Goal: Navigation & Orientation: Find specific page/section

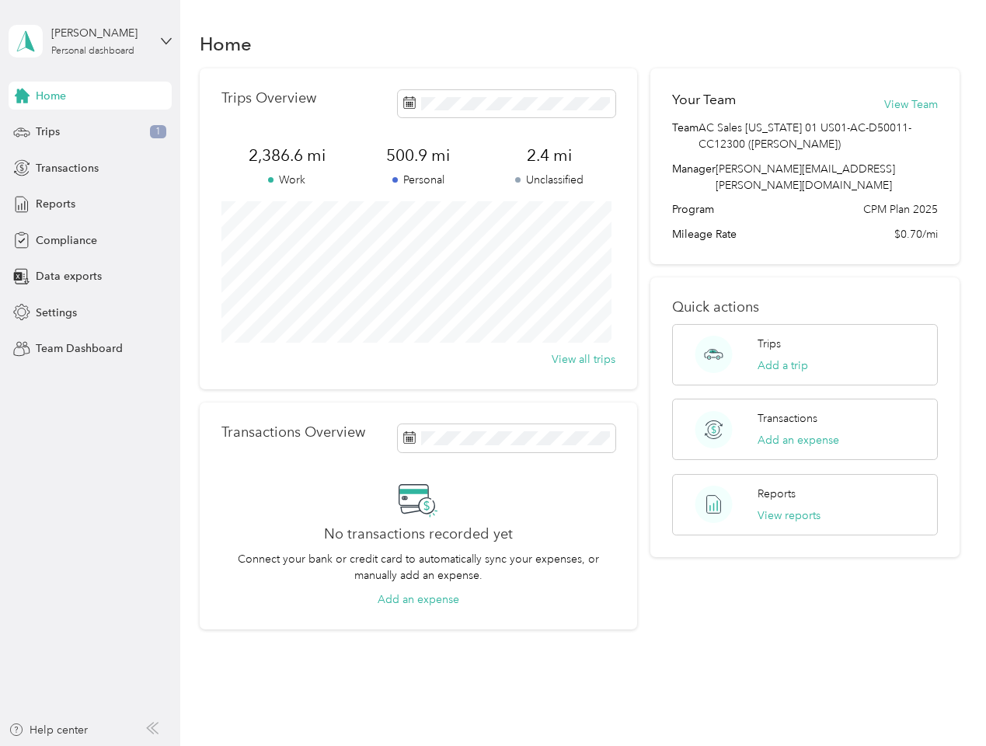
click at [492, 373] on div "Trips Overview 2,386.6 mi Work 500.9 mi Personal 2.4 mi Unclassified View all t…" at bounding box center [418, 228] width 437 height 321
click at [90, 41] on div "[PERSON_NAME]" at bounding box center [99, 33] width 97 height 16
click at [90, 96] on div "You’re signed in as [PERSON_NAME][EMAIL_ADDRESS][PERSON_NAME][DOMAIN_NAME] Team…" at bounding box center [260, 136] width 503 height 158
click at [22, 96] on div "You’re signed in as [PERSON_NAME][EMAIL_ADDRESS][PERSON_NAME][DOMAIN_NAME] Team…" at bounding box center [260, 136] width 503 height 158
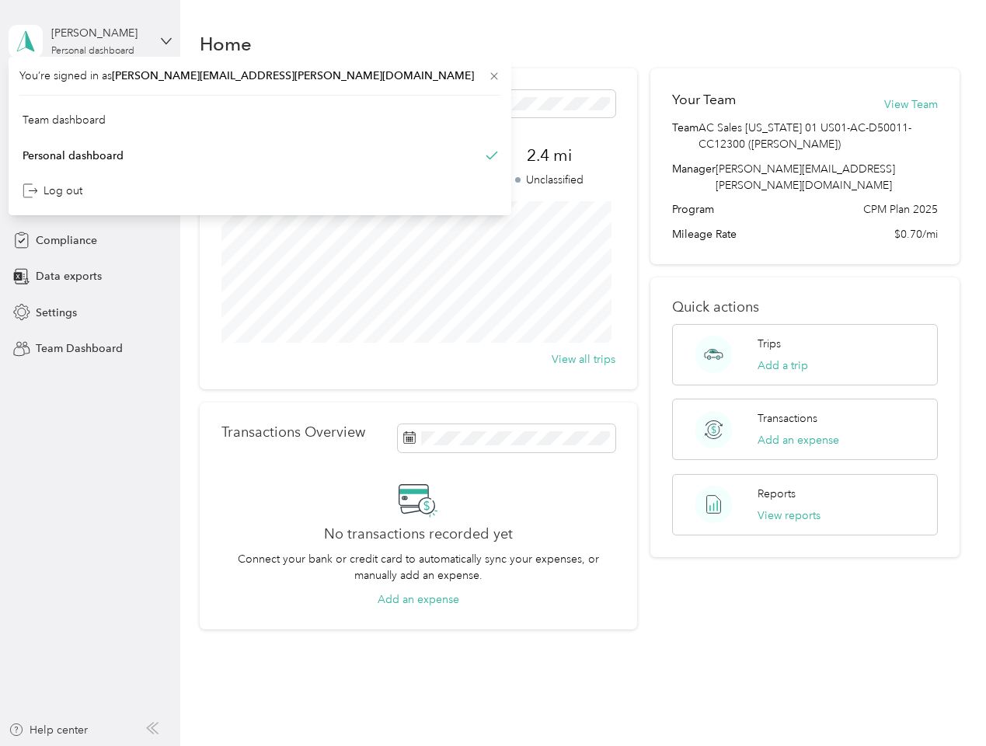
click at [90, 132] on div "Trips 1" at bounding box center [90, 132] width 163 height 28
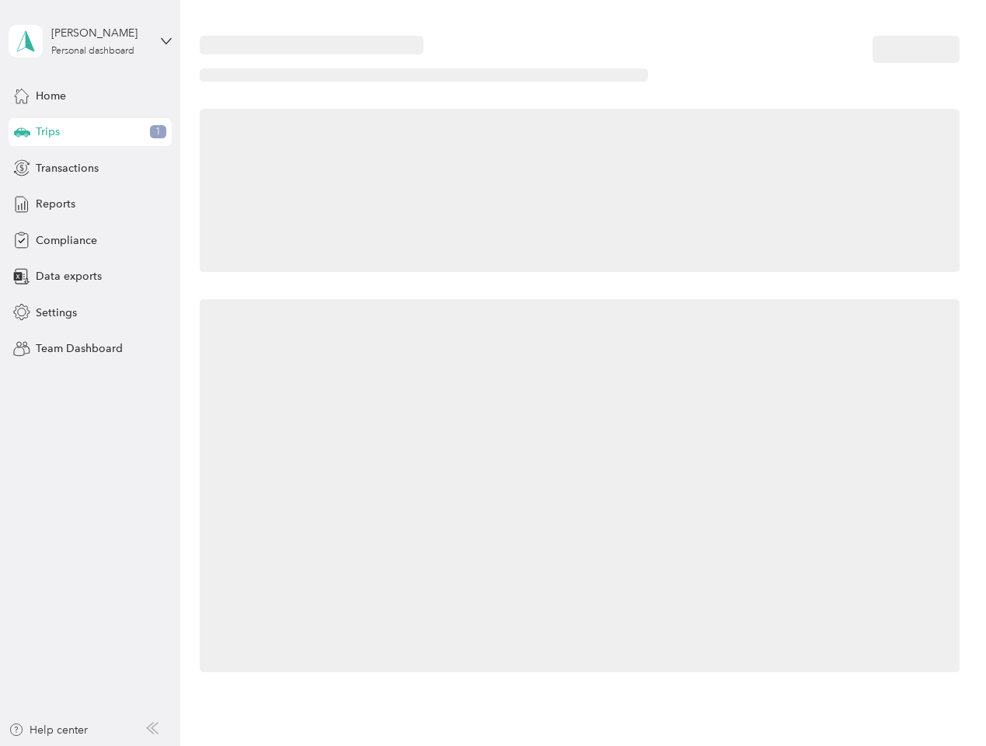
click at [22, 132] on icon at bounding box center [22, 131] width 16 height 8
click at [90, 168] on span "Transactions" at bounding box center [67, 168] width 63 height 16
click at [22, 168] on icon at bounding box center [21, 167] width 17 height 17
click at [90, 204] on div "Reports" at bounding box center [90, 204] width 163 height 28
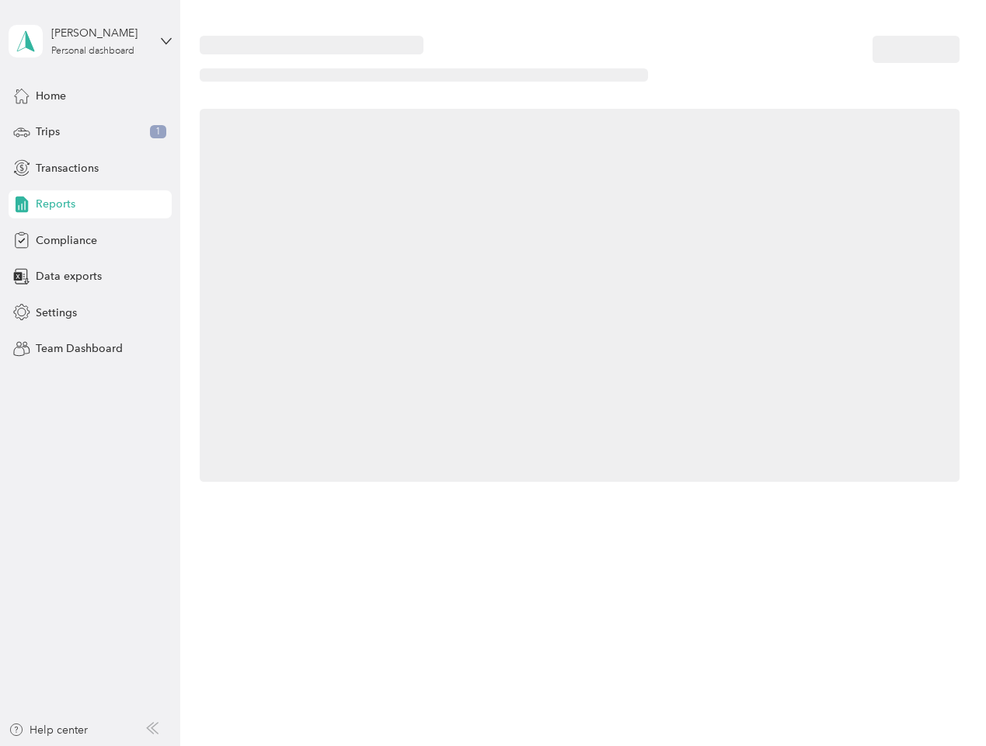
click at [22, 204] on icon at bounding box center [21, 204] width 17 height 17
